Goal: Information Seeking & Learning: Find specific page/section

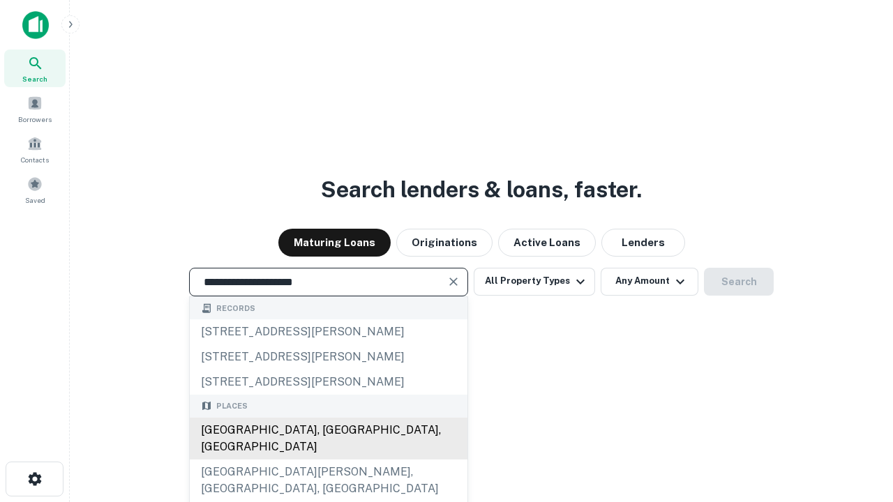
click at [328, 460] on div "[GEOGRAPHIC_DATA], [GEOGRAPHIC_DATA], [GEOGRAPHIC_DATA]" at bounding box center [329, 439] width 278 height 42
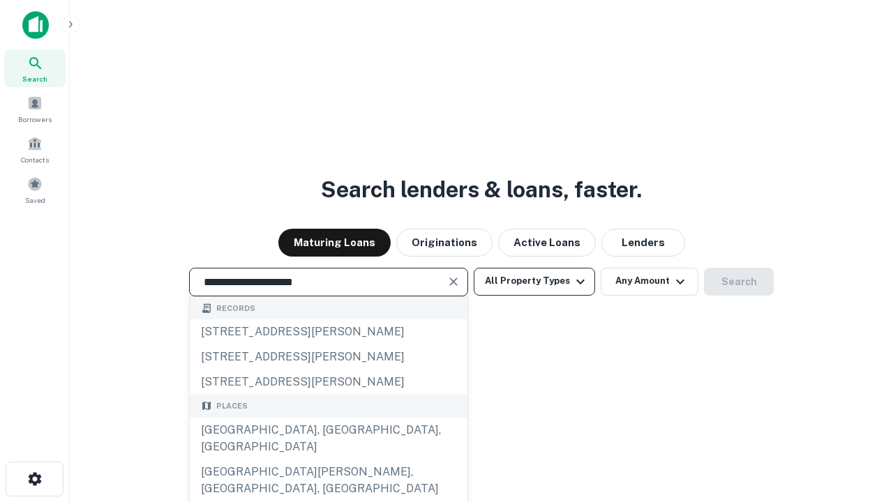
click at [534, 281] on button "All Property Types" at bounding box center [534, 282] width 121 height 28
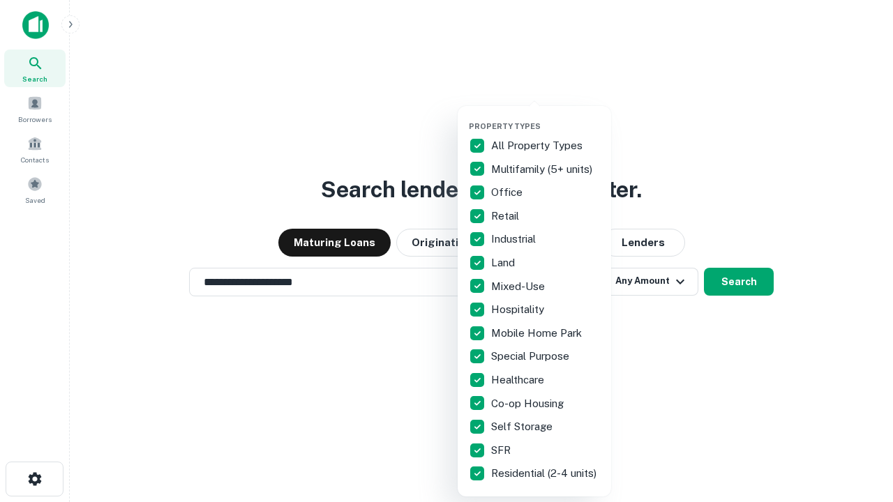
type input "**********"
click at [545, 117] on button "button" at bounding box center [545, 117] width 153 height 1
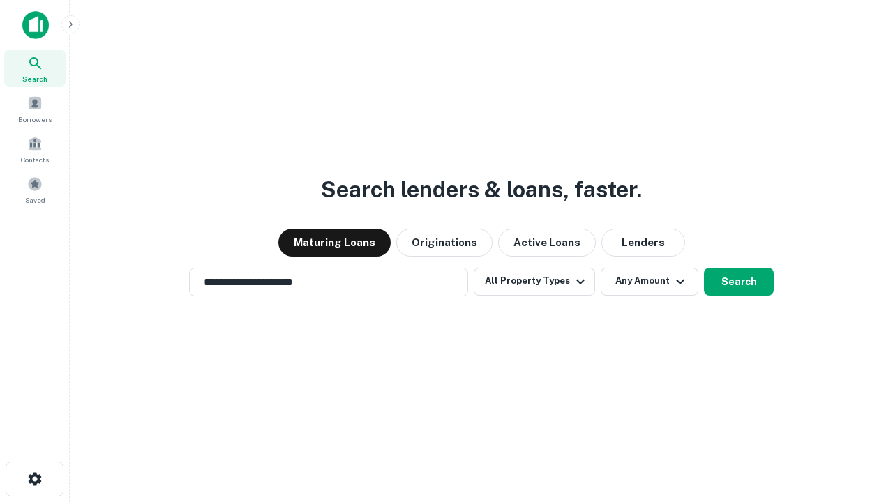
scroll to position [8, 168]
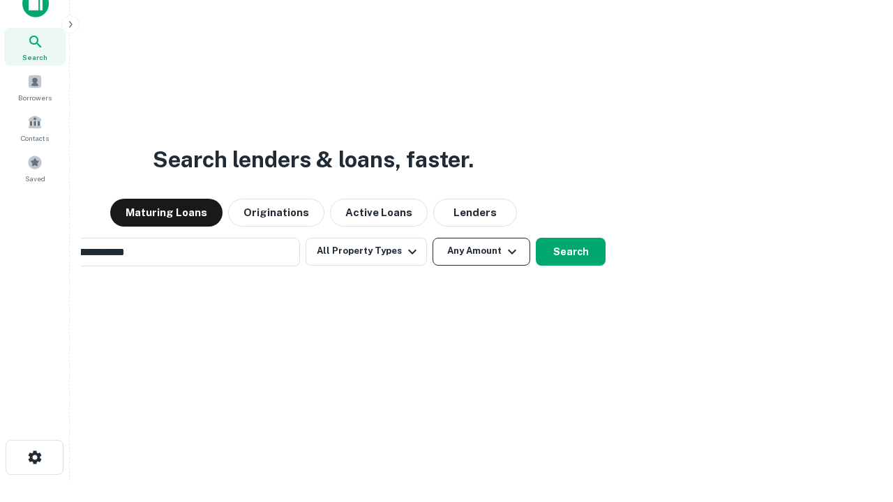
click at [432, 238] on button "Any Amount" at bounding box center [481, 252] width 98 height 28
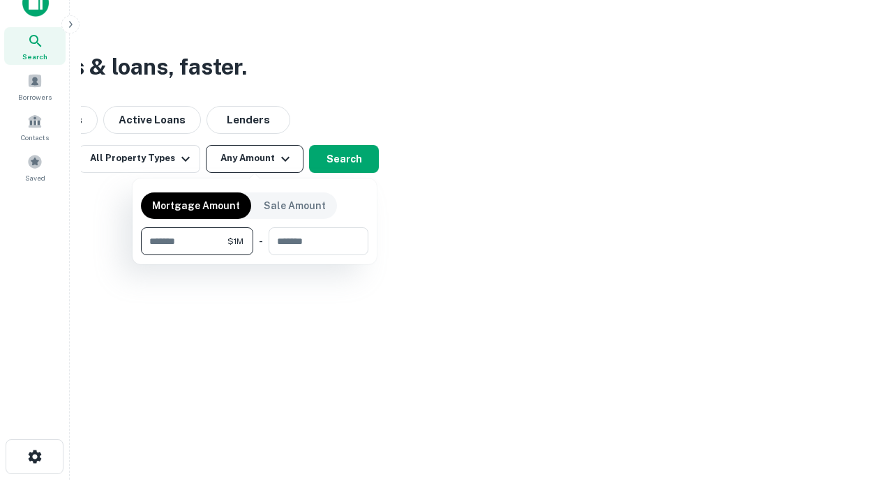
type input "*******"
click at [255, 255] on button "button" at bounding box center [254, 255] width 227 height 1
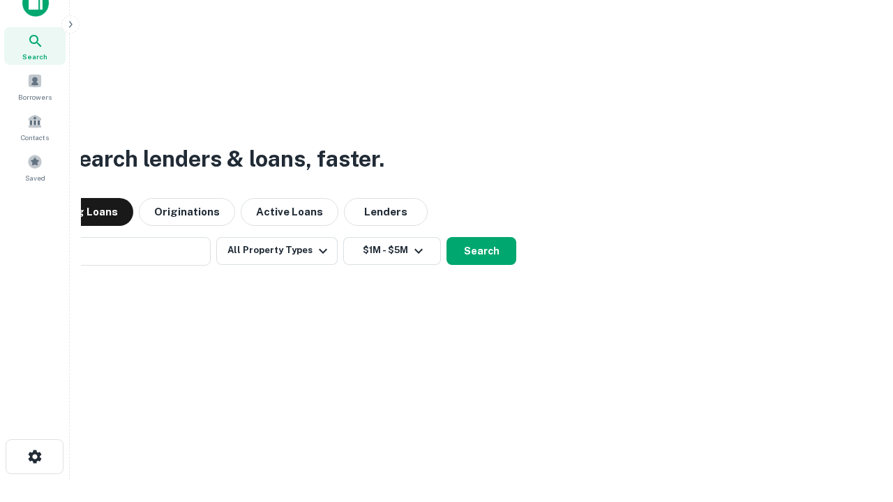
scroll to position [22, 0]
click at [446, 238] on button "Search" at bounding box center [481, 252] width 70 height 28
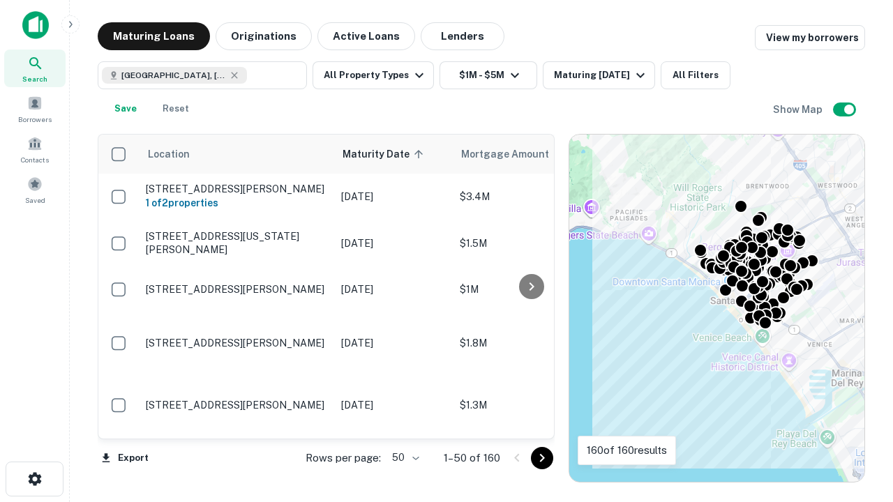
click at [403, 457] on body "Search Borrowers Contacts Saved Maturing Loans Originations Active Loans Lender…" at bounding box center [446, 251] width 893 height 502
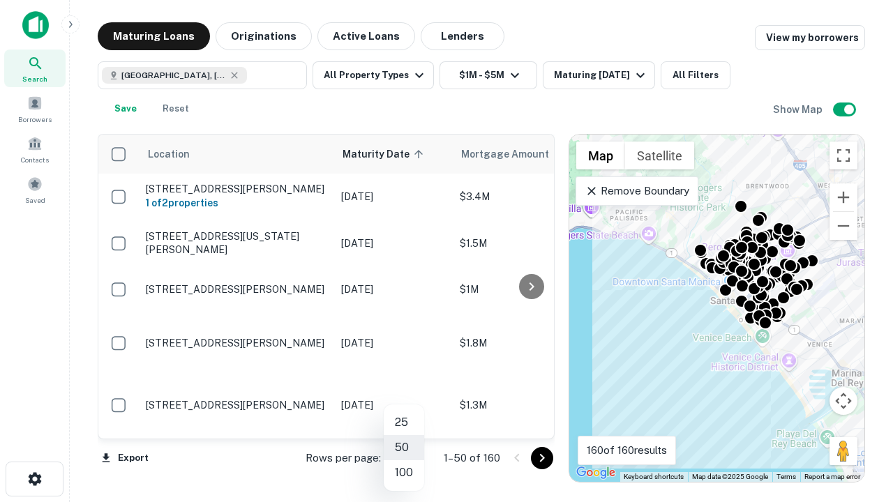
click at [404, 423] on li "25" at bounding box center [404, 422] width 40 height 25
